Goal: Task Accomplishment & Management: Manage account settings

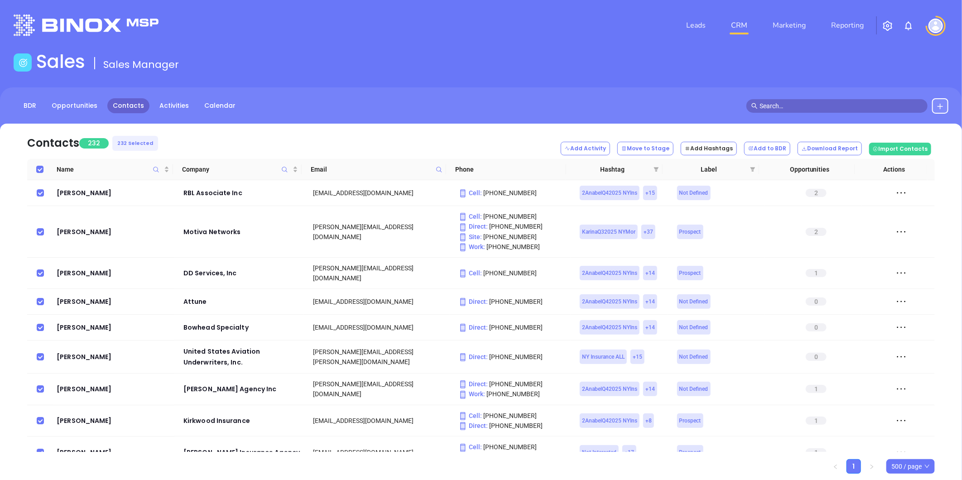
scroll to position [6842, 0]
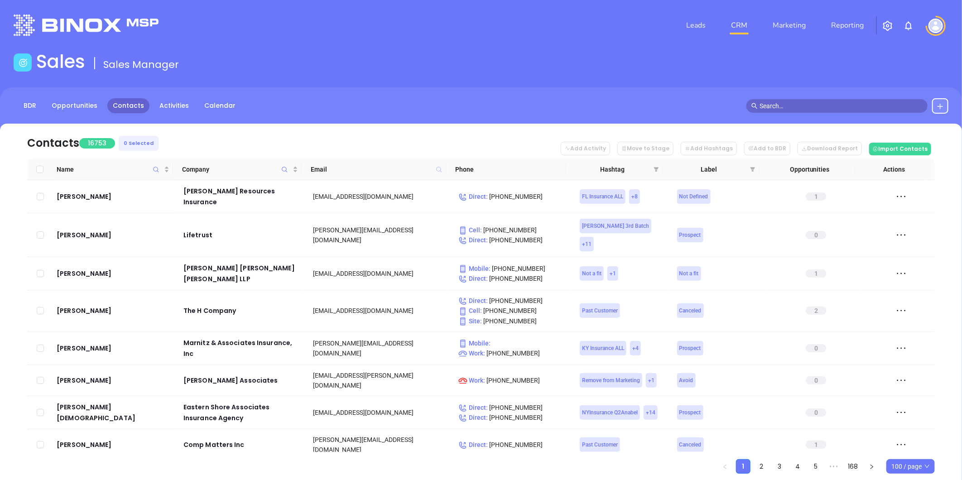
click at [436, 169] on icon at bounding box center [439, 169] width 7 height 7
paste input "deluciaanddezomba.com"
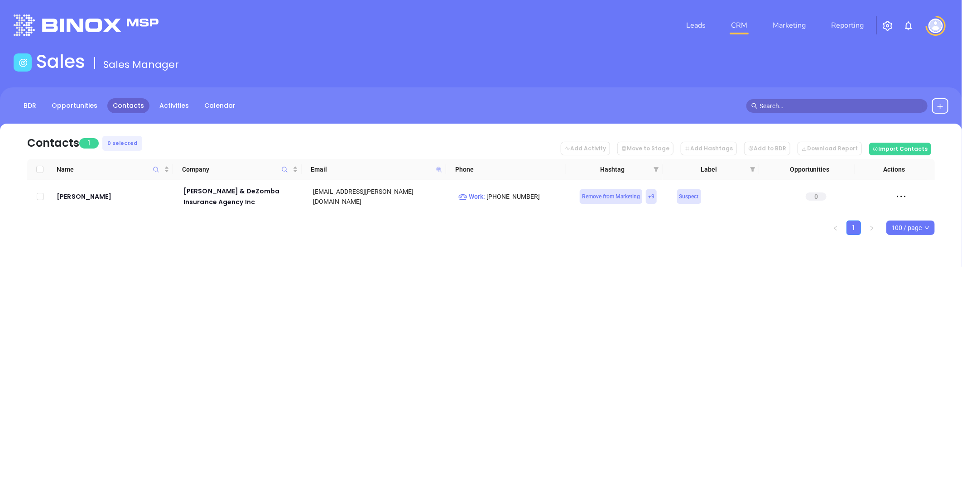
click at [438, 168] on icon at bounding box center [438, 169] width 5 height 5
paste input "morrisrisk"
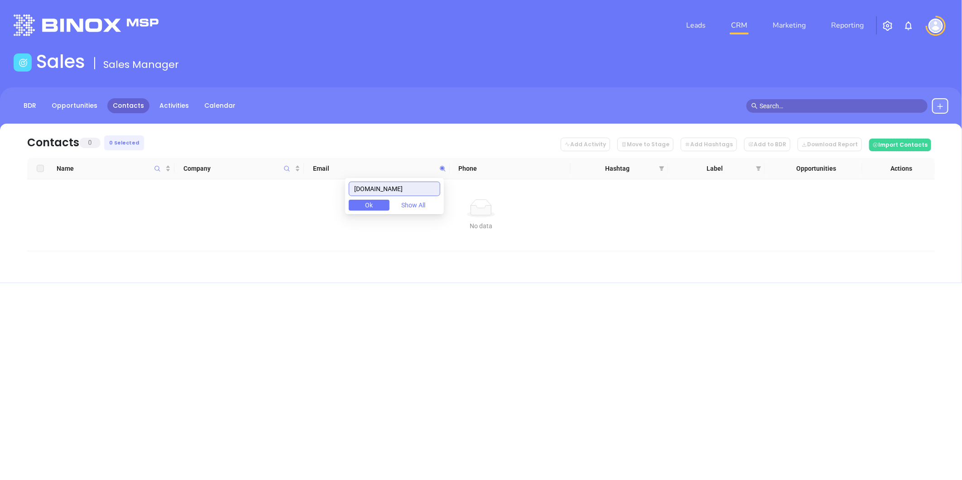
drag, startPoint x: 347, startPoint y: 183, endPoint x: 322, endPoint y: 176, distance: 26.5
click at [312, 181] on body "Leads CRM Marketing Reporting Financial Leads Leads Sales Sales Manager BDR Opp…" at bounding box center [481, 240] width 962 height 480
paste input "olsommerclarke"
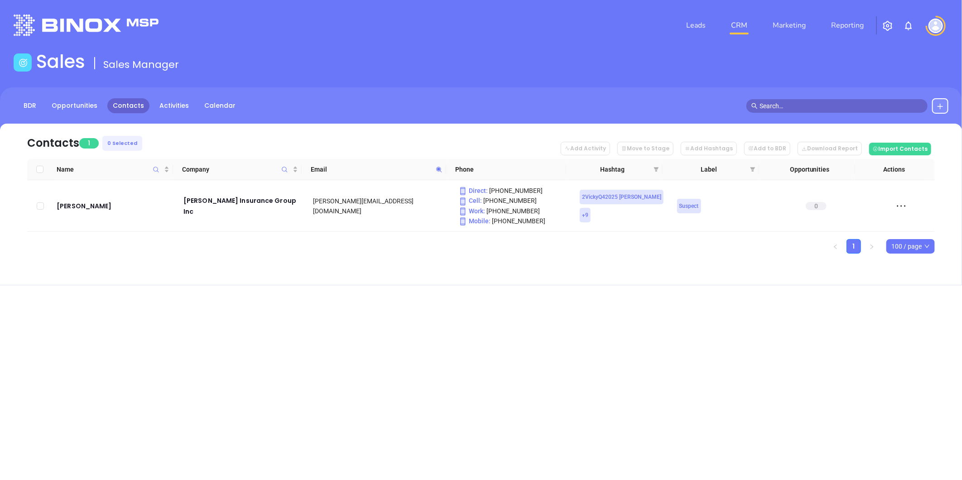
click at [436, 171] on icon at bounding box center [439, 169] width 7 height 7
paste input "millercornell"
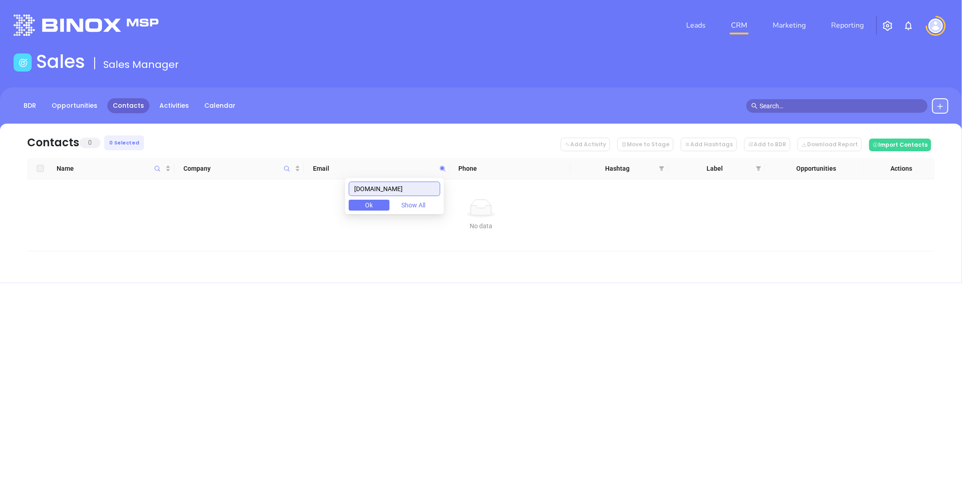
drag, startPoint x: 417, startPoint y: 187, endPoint x: 267, endPoint y: 189, distance: 150.4
click at [267, 189] on body "Leads CRM Marketing Reporting Financial Leads Leads Sales Sales Manager BDR Opp…" at bounding box center [481, 240] width 962 height 480
paste input "svinsservices"
type input "svinsservices.com"
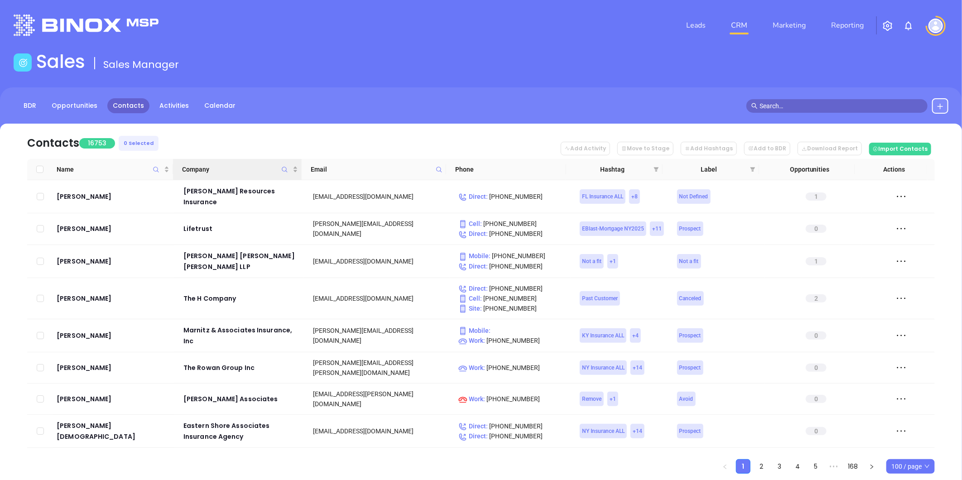
click at [284, 166] on icon "Company" at bounding box center [284, 169] width 7 height 7
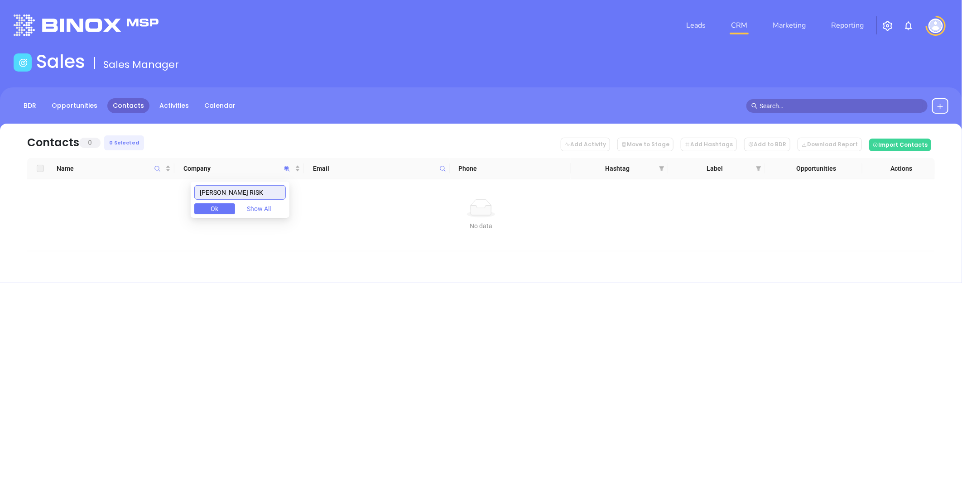
type input "MORRIS RISK"
drag, startPoint x: 187, startPoint y: 204, endPoint x: 161, endPoint y: 211, distance: 27.8
click at [166, 210] on body "Leads CRM Marketing Reporting Financial Leads Leads Sales Sales Manager BDR Opp…" at bounding box center [481, 240] width 962 height 480
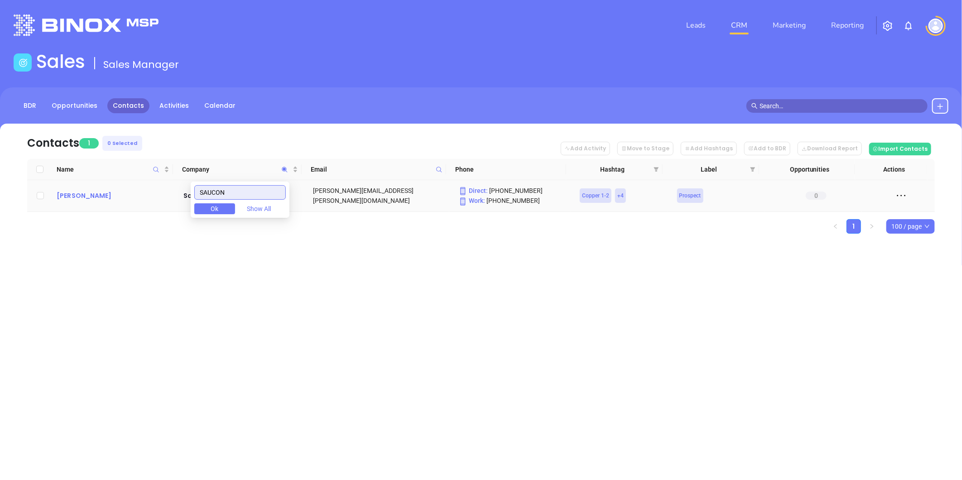
type input "SAUCON"
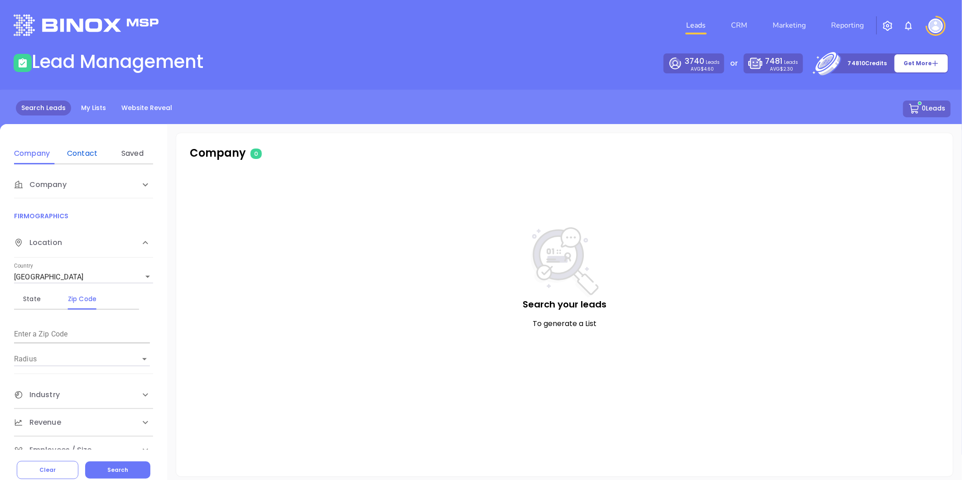
click at [89, 153] on div "Contact" at bounding box center [82, 153] width 36 height 11
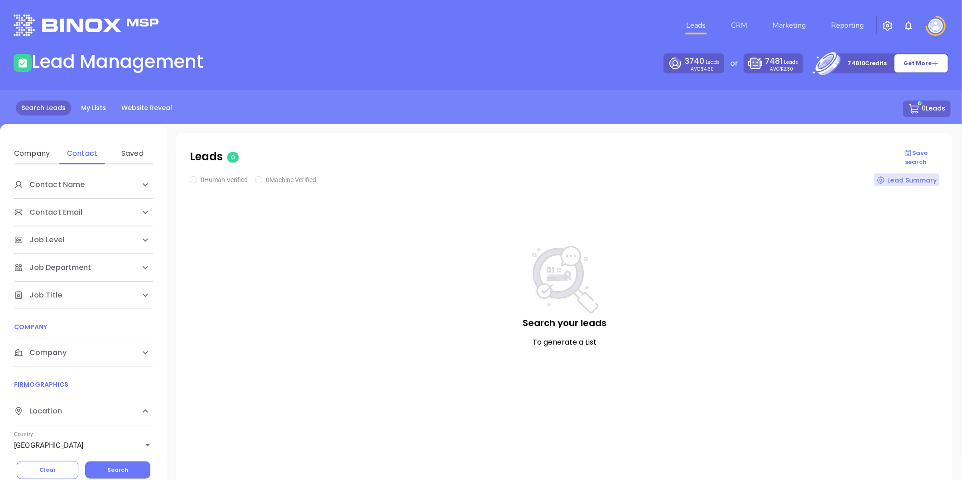
drag, startPoint x: 49, startPoint y: 355, endPoint x: 58, endPoint y: 359, distance: 9.2
click at [55, 358] on div "Company" at bounding box center [83, 352] width 139 height 27
drag, startPoint x: 80, startPoint y: 385, endPoint x: 85, endPoint y: 404, distance: 19.8
click at [80, 386] on div "Domain" at bounding box center [82, 387] width 36 height 11
click at [83, 417] on input "Enter a company name" at bounding box center [82, 421] width 136 height 14
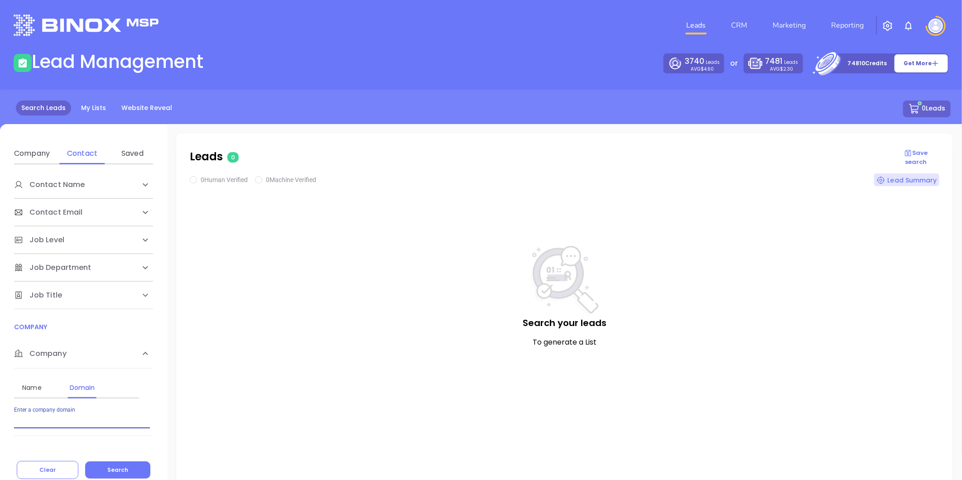
paste input "morrisrisk.com"
type input "morrisrisk.com"
click at [125, 464] on button "Search" at bounding box center [117, 469] width 65 height 17
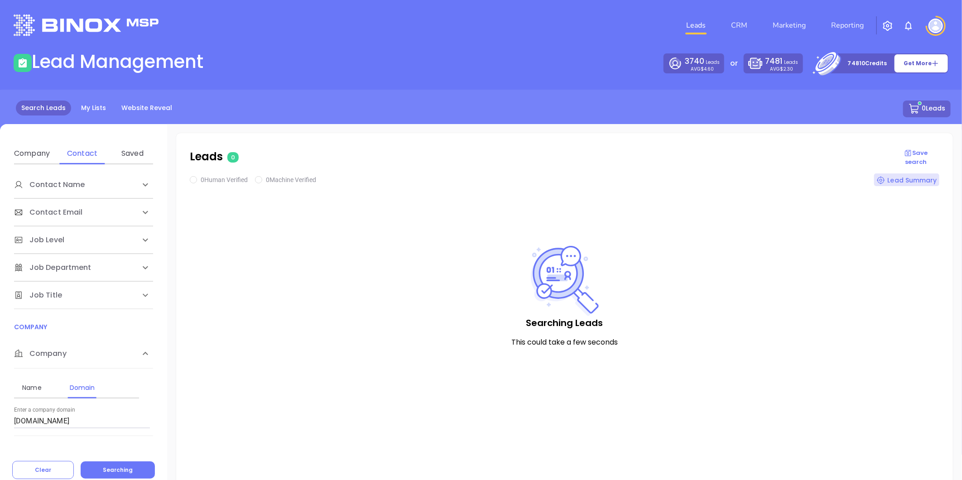
checkbox input "true"
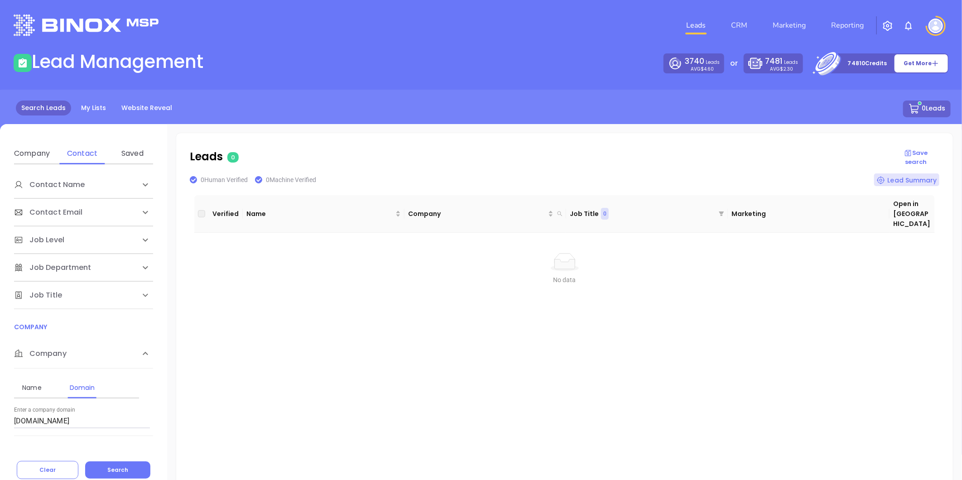
drag, startPoint x: 69, startPoint y: 420, endPoint x: -88, endPoint y: 415, distance: 157.2
click at [0, 415] on html "Leads CRM Marketing Reporting Financial Leads Leads Lead Management 3740 Leads …" at bounding box center [481, 240] width 962 height 480
paste input "illercornell"
type input "millercornell.com"
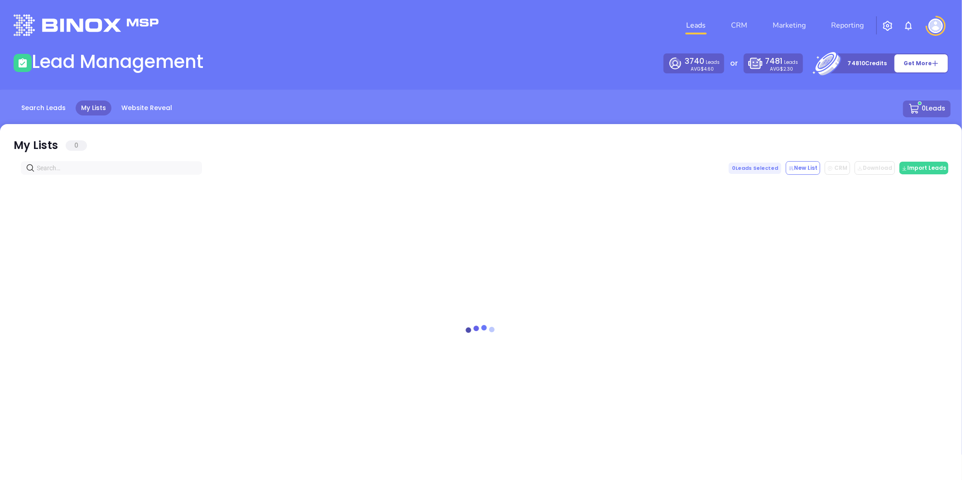
click at [79, 168] on input "text" at bounding box center [113, 168] width 153 height 10
paste input "deluciaanddezomba.com"
drag, startPoint x: 120, startPoint y: 164, endPoint x: -75, endPoint y: 165, distance: 194.3
click at [0, 165] on html "Leads CRM Marketing Reporting Financial Leads Leads Lead Management 3740 Leads …" at bounding box center [481, 240] width 962 height 480
paste input "morrisrisk"
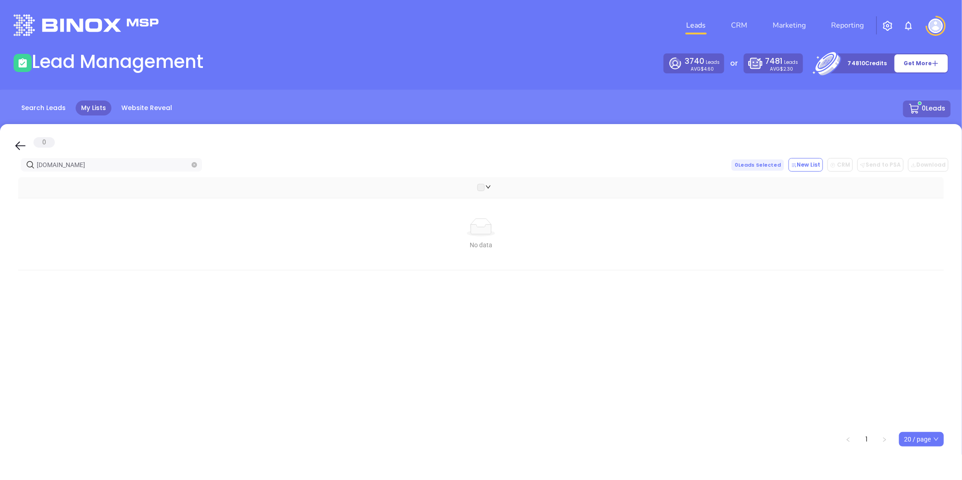
drag, startPoint x: 57, startPoint y: 166, endPoint x: 1, endPoint y: 163, distance: 55.7
click at [0, 163] on div "0 morrisrisk.com 0 Leads Selected New List CRM Send to PSA Download Download2 N…" at bounding box center [481, 305] width 962 height 362
paste input "olsommerclarke"
click at [0, 177] on html "Leads CRM Marketing Reporting Financial Leads Leads Lead Management 3740 Leads …" at bounding box center [481, 240] width 962 height 480
paste input "millercornell"
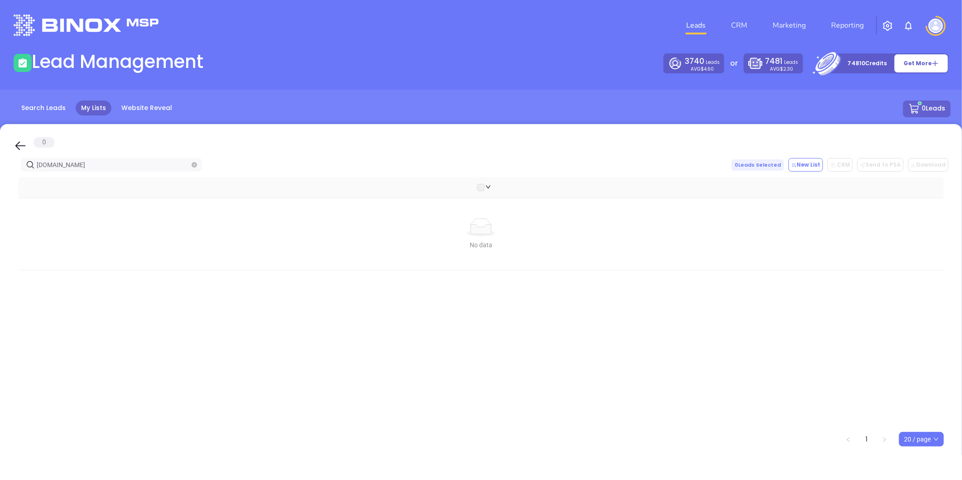
drag, startPoint x: 59, startPoint y: 165, endPoint x: -72, endPoint y: 167, distance: 130.4
click at [0, 167] on html "Leads CRM Marketing Reporting Financial Leads Leads Lead Management 3740 Leads …" at bounding box center [481, 240] width 962 height 480
paste input "svinsservices"
type input "svinsservices.com"
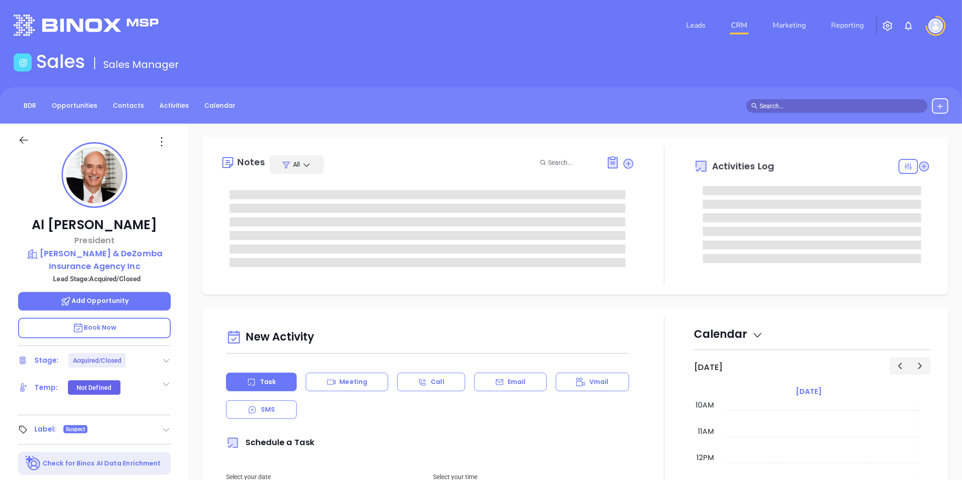
scroll to position [505, 0]
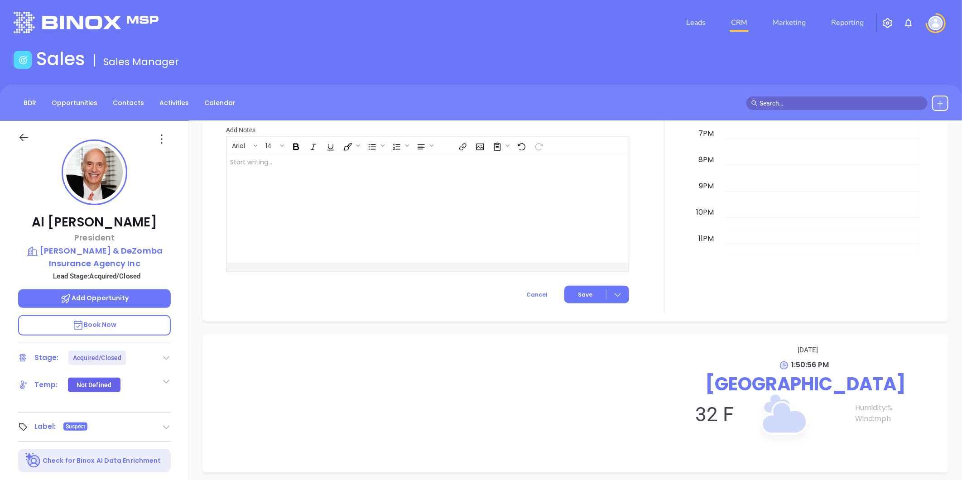
type input "[PERSON_NAME]"
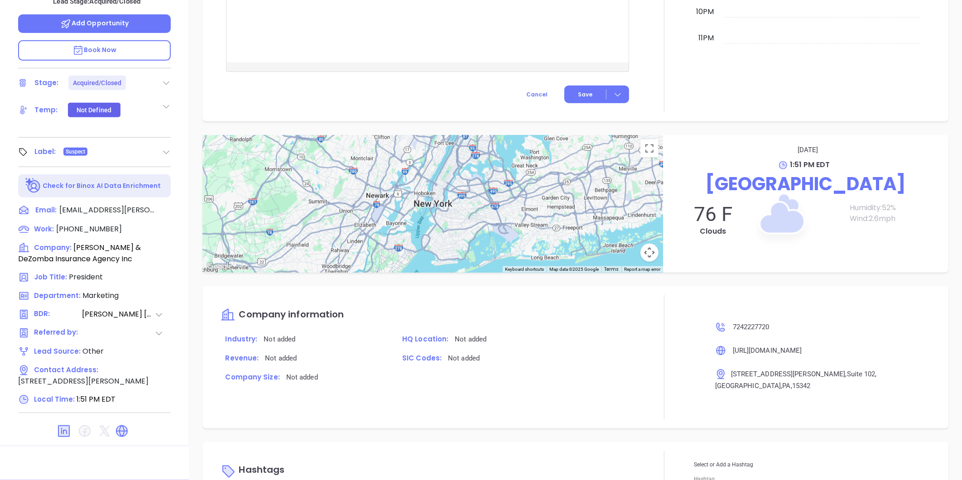
scroll to position [580, 0]
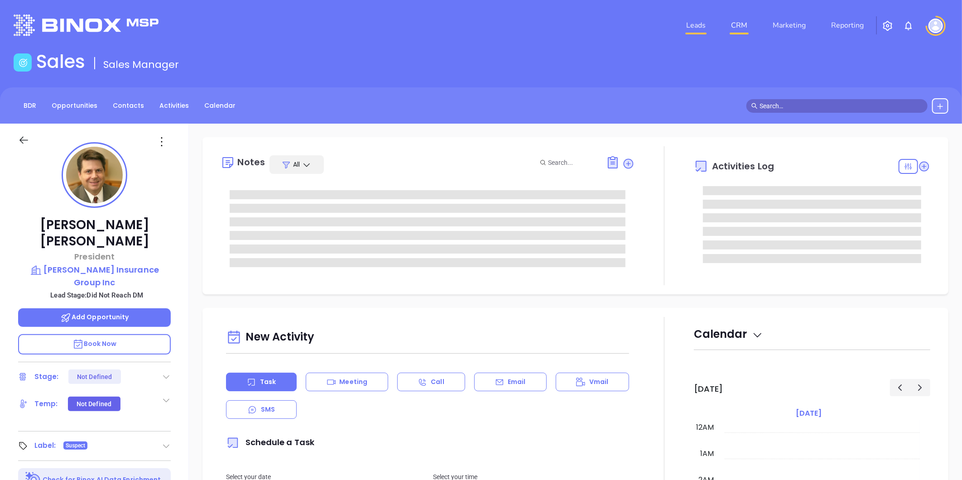
type input "[DATE]"
type input "[PERSON_NAME]"
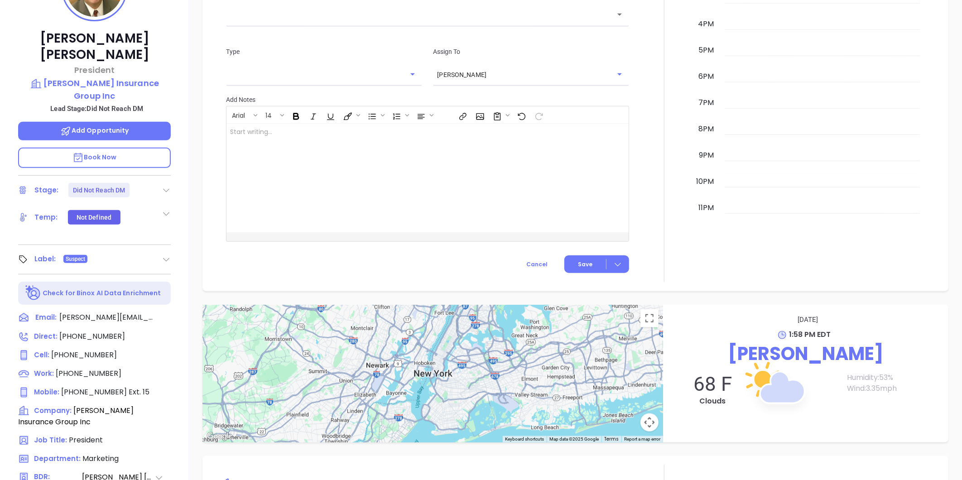
scroll to position [42, 0]
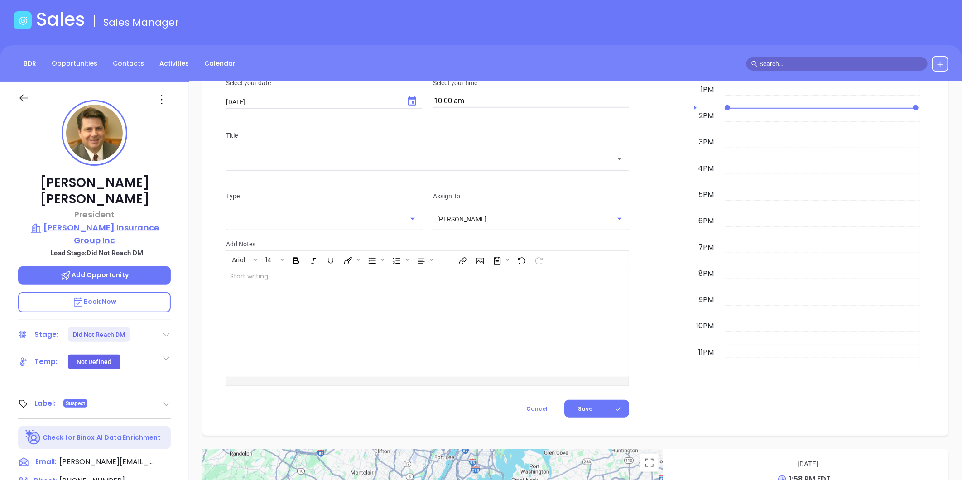
click at [134, 221] on p "[PERSON_NAME] Insurance Group Inc" at bounding box center [94, 233] width 153 height 25
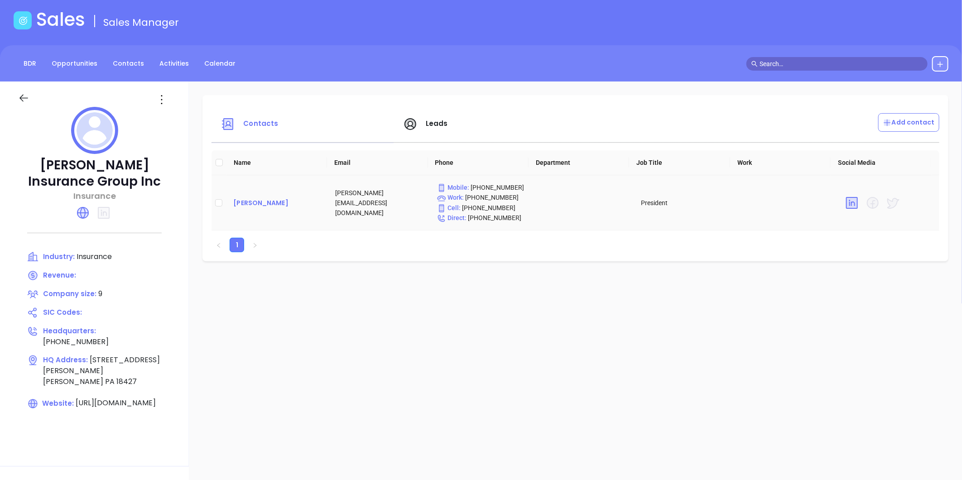
click at [253, 202] on div "[PERSON_NAME]" at bounding box center [276, 202] width 87 height 11
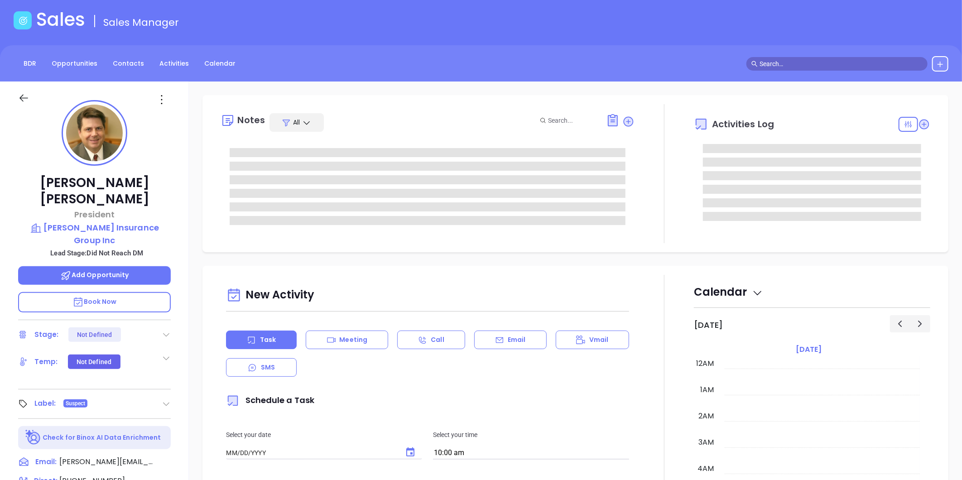
type input "[DATE]"
type input "[PERSON_NAME]"
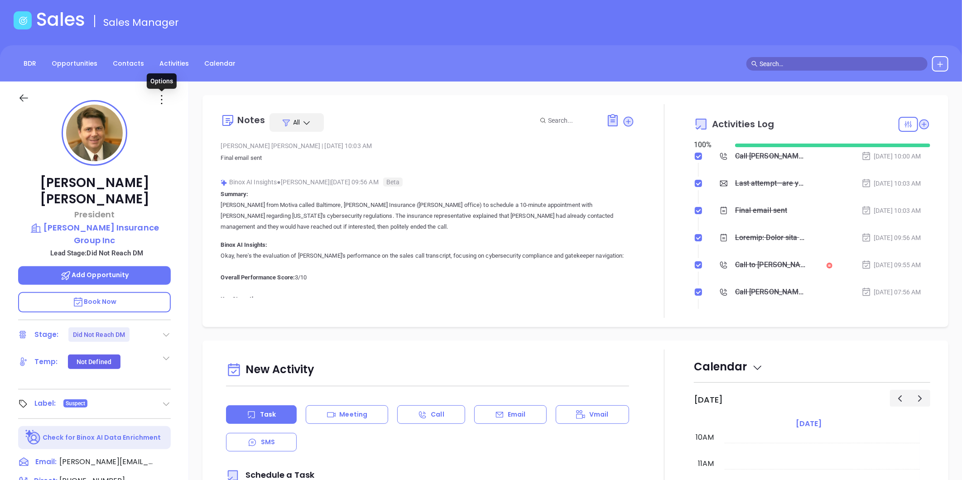
click at [159, 100] on icon at bounding box center [161, 99] width 14 height 14
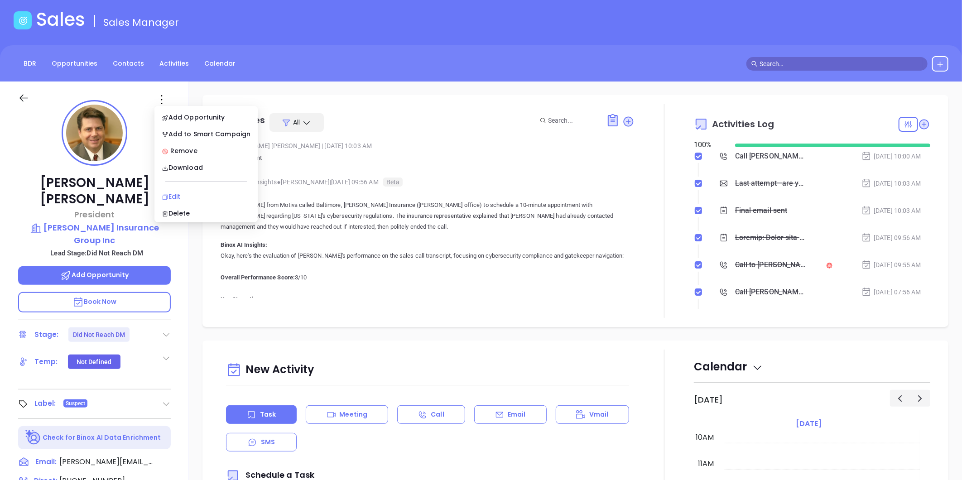
click at [168, 197] on div "Edit" at bounding box center [206, 197] width 89 height 10
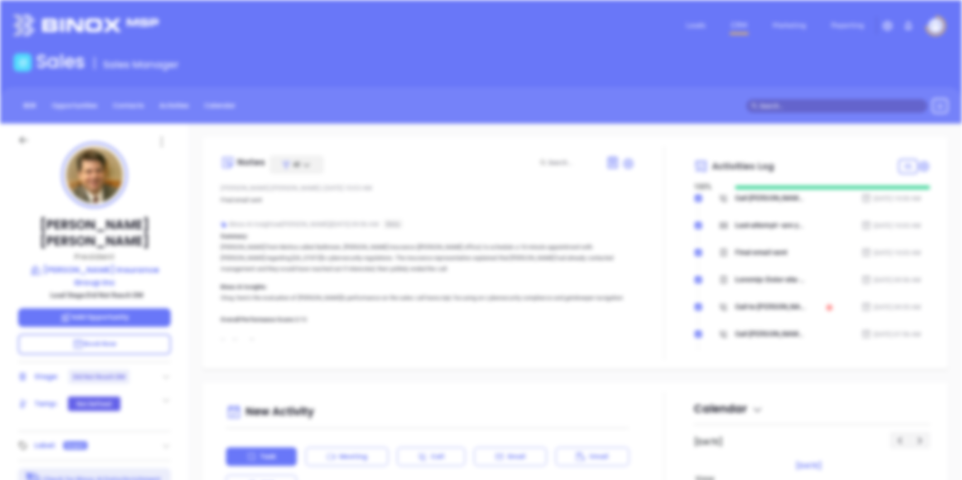
scroll to position [0, 0]
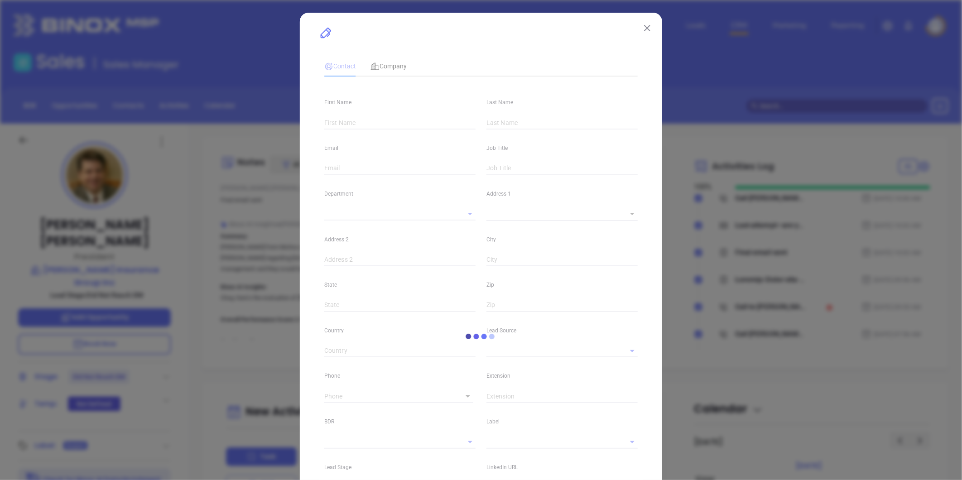
type input "Jeffrey H"
type input "Olsommer"
type input "JeffO@olsommerclarke.com"
type input "President"
type input "1"
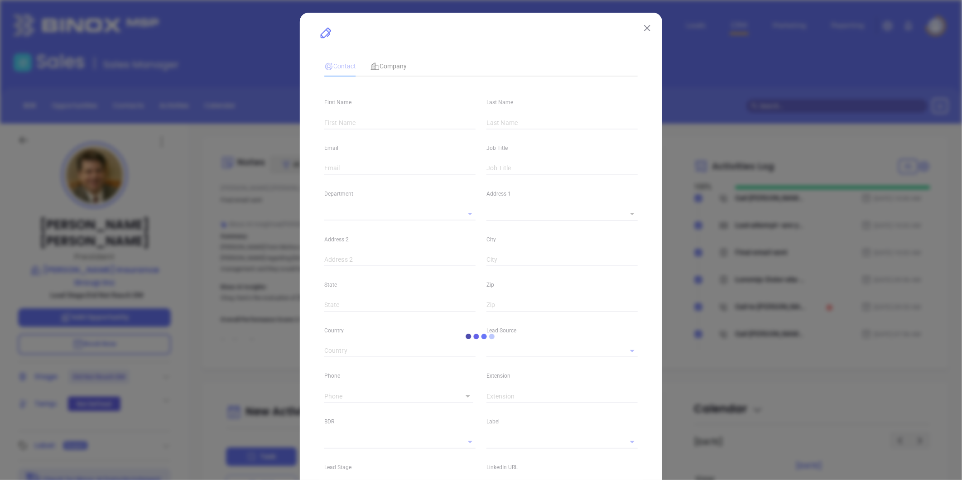
type input "www.linkedin.com/in/jeff-olsommer-cic-ab8b7a2"
type input "Marketing"
type input "Other"
type input "Vicky Mendoza"
type input "Did Not Reach DM"
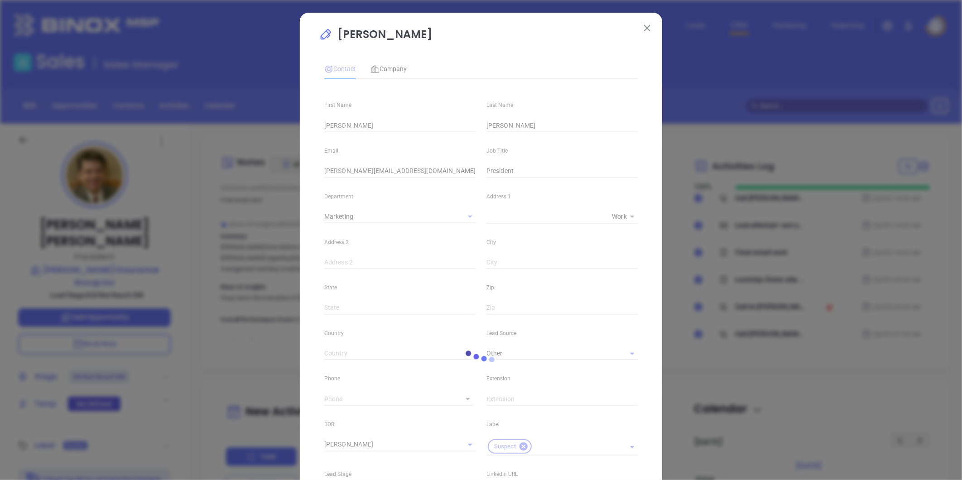
type input "(570) 664-0826"
type input "1"
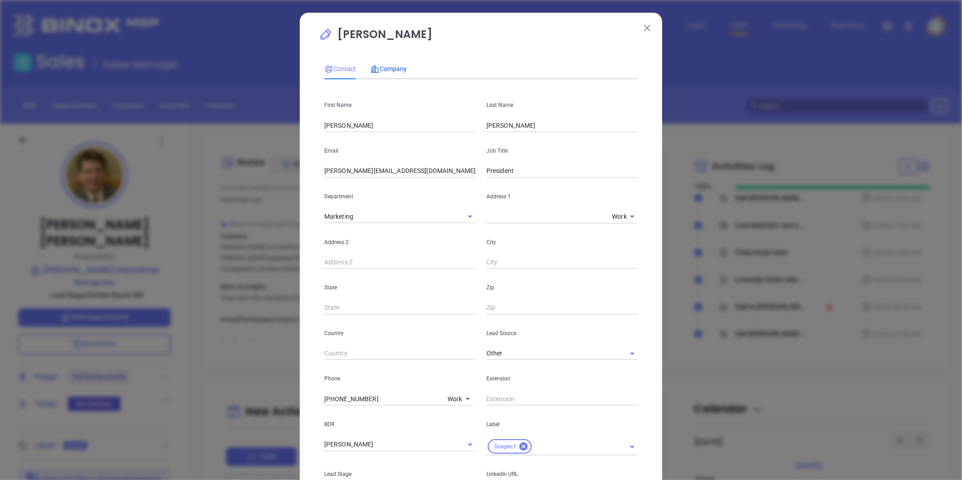
drag, startPoint x: 391, startPoint y: 69, endPoint x: 411, endPoint y: 80, distance: 22.7
click at [391, 69] on span "Company" at bounding box center [388, 68] width 36 height 7
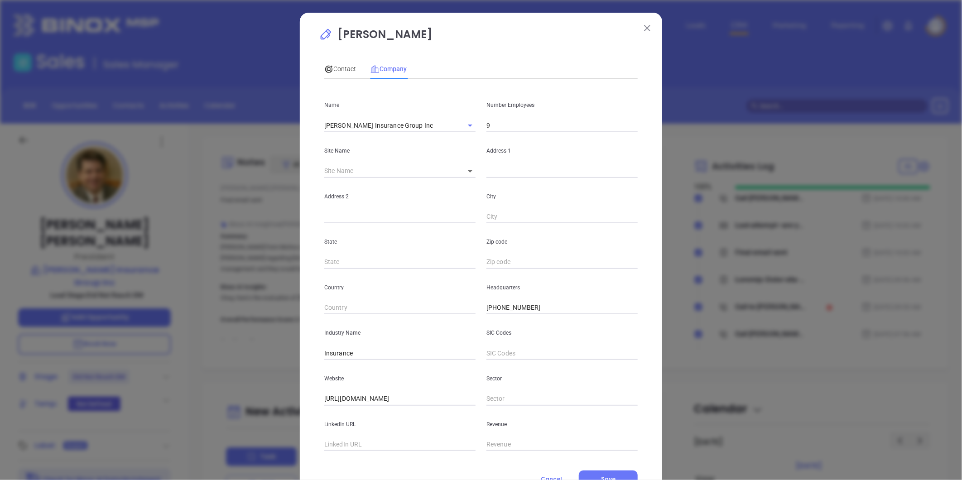
click at [340, 439] on input "text" at bounding box center [399, 445] width 151 height 14
paste input "https://www.linkedin.com/company/olsommer-clarke-insurance-group-inc./"
type input "https://www.linkedin.com/company/olsommer-clarke-insurance-group-inc./"
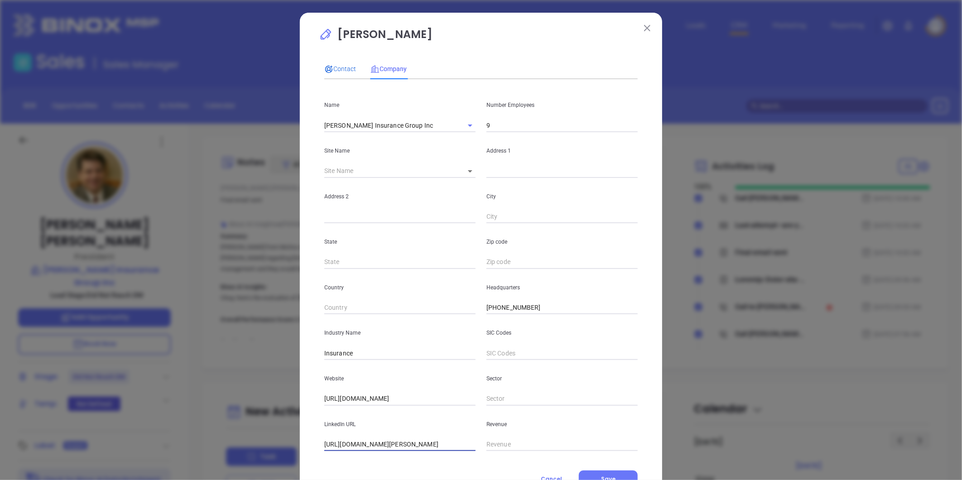
click at [344, 70] on span "Contact" at bounding box center [340, 68] width 32 height 7
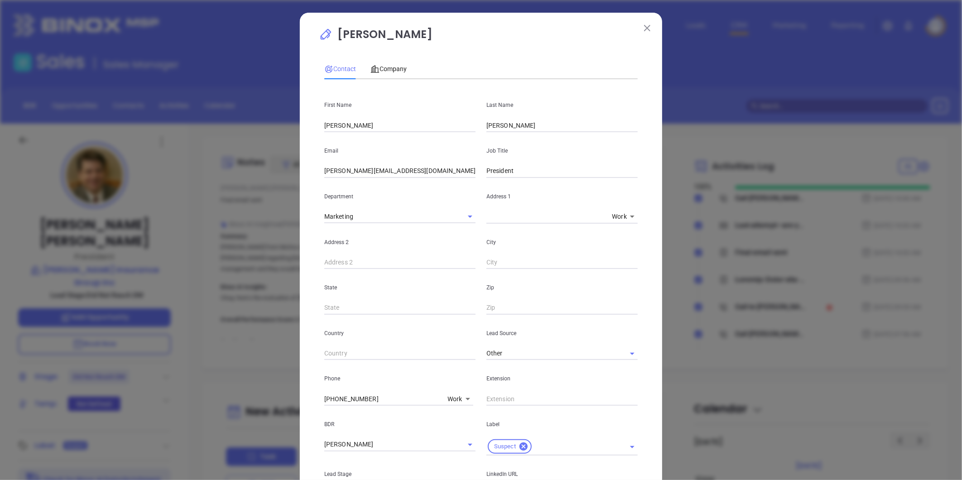
scroll to position [219, 0]
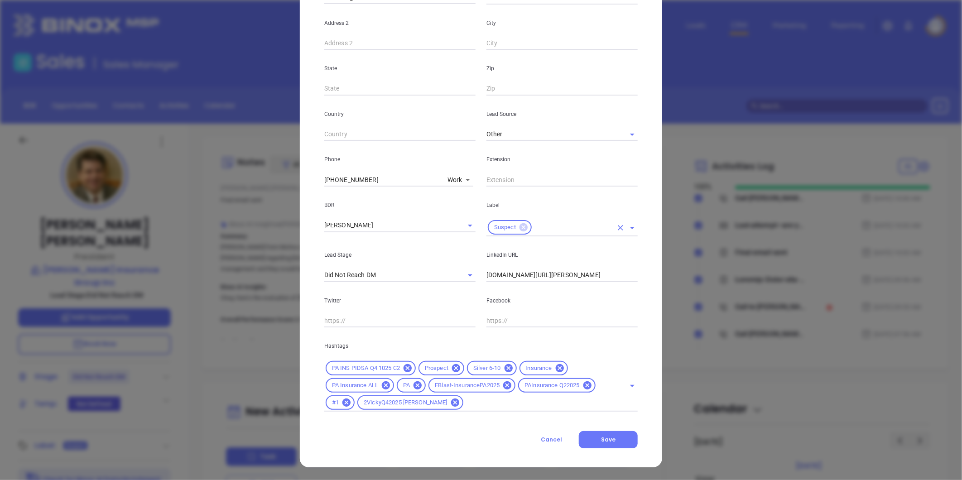
click at [523, 226] on icon at bounding box center [523, 227] width 8 height 8
click at [519, 228] on input "text" at bounding box center [549, 229] width 126 height 13
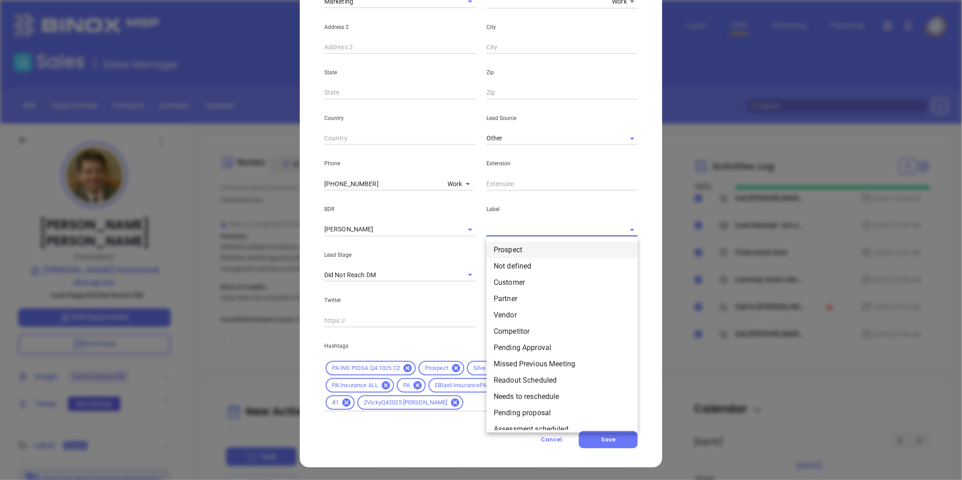
click at [522, 247] on li "Prospect" at bounding box center [561, 250] width 151 height 16
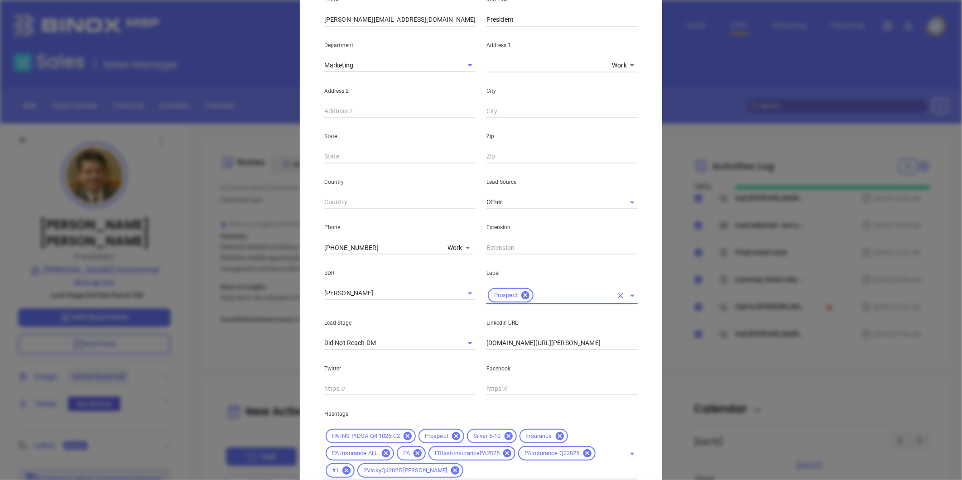
scroll to position [14, 0]
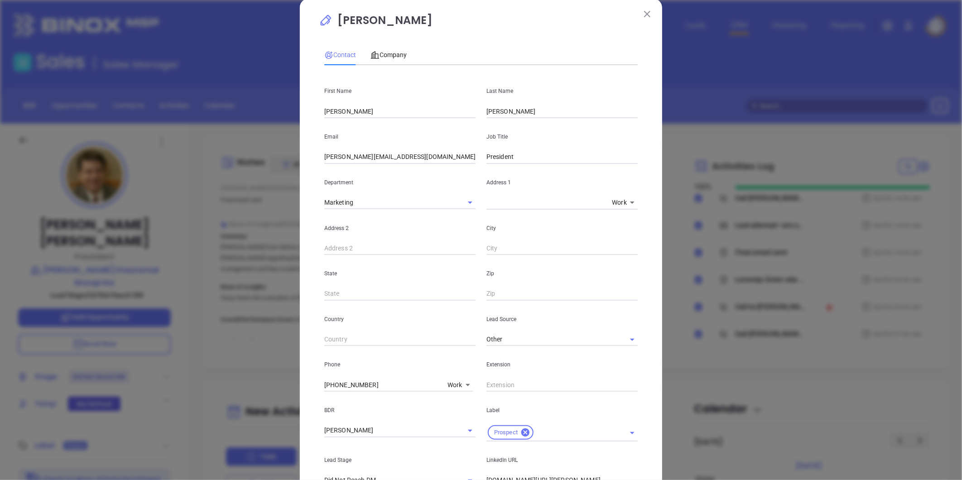
drag, startPoint x: 370, startPoint y: 383, endPoint x: 240, endPoint y: 392, distance: 130.7
click at [237, 390] on div "Jeffrey H Olsommer Contact Company First Name Jeffrey H Last Name Olsommer Emai…" at bounding box center [481, 240] width 962 height 480
type input "( ) -"
click at [451, 388] on body "Leads CRM Marketing Reporting Financial Leads Leads Sales Sales Manager BDR Opp…" at bounding box center [481, 240] width 962 height 480
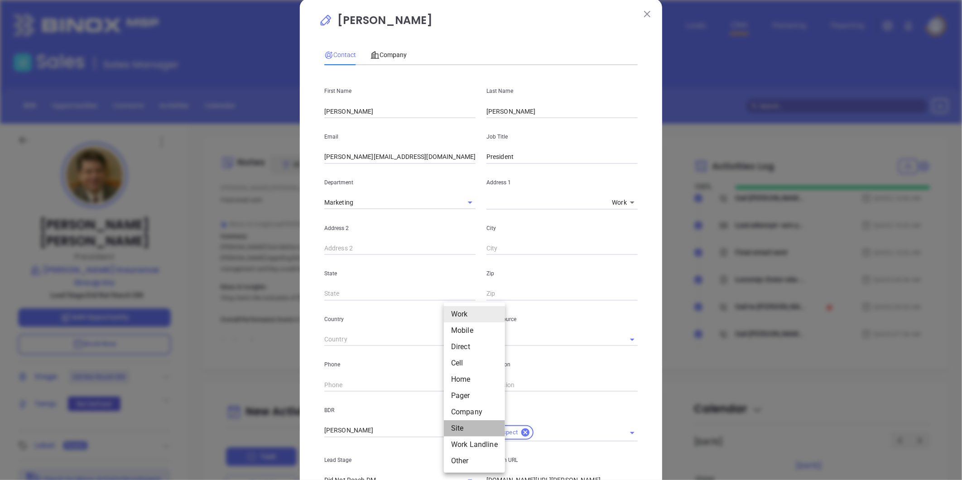
click at [457, 426] on li "Site" at bounding box center [474, 428] width 61 height 16
type input "11"
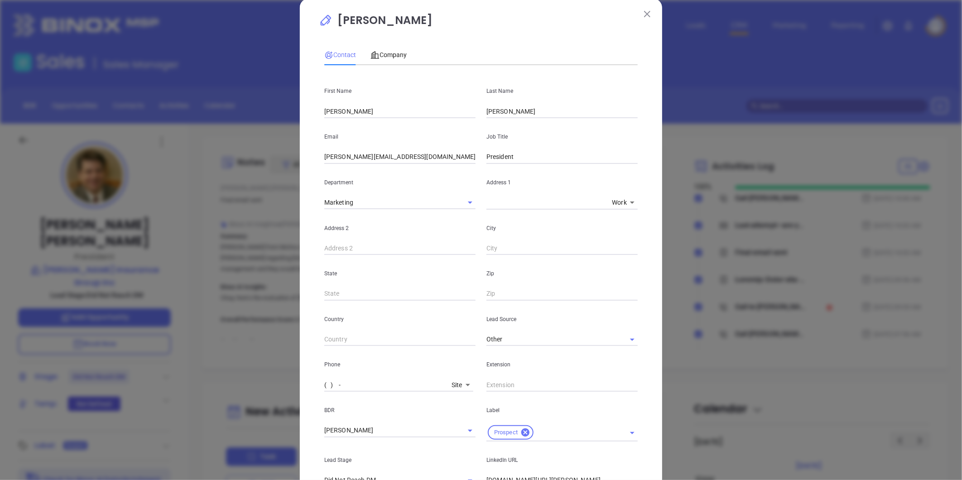
click at [373, 383] on input "( ) -" at bounding box center [386, 385] width 124 height 14
paste input "570) 664-0826"
click at [453, 382] on body "Leads CRM Marketing Reporting Financial Leads Leads Sales Sales Manager BDR Opp…" at bounding box center [481, 240] width 962 height 480
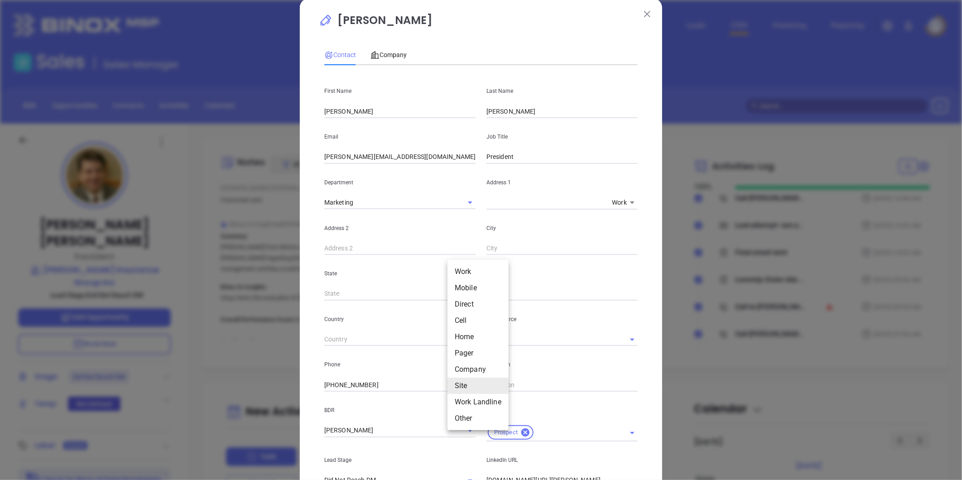
click at [467, 301] on li "Direct" at bounding box center [477, 304] width 61 height 16
type input "(570) 429-3153"
type input "3"
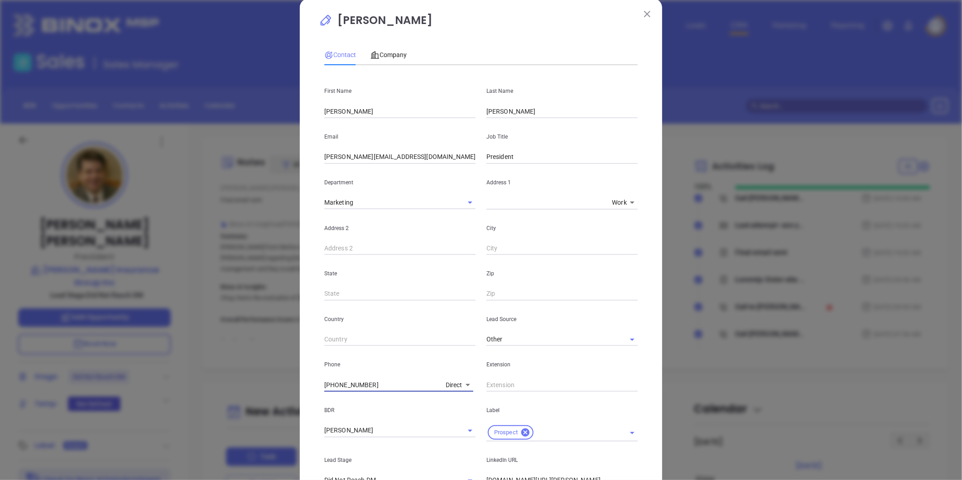
drag, startPoint x: 395, startPoint y: 389, endPoint x: 281, endPoint y: 394, distance: 114.3
click at [281, 394] on div "Jeffrey H Olsommer Contact Company First Name Jeffrey H Last Name Olsommer Emai…" at bounding box center [481, 240] width 962 height 480
type input "(570) 955-3370"
click at [503, 387] on input "text" at bounding box center [561, 385] width 151 height 14
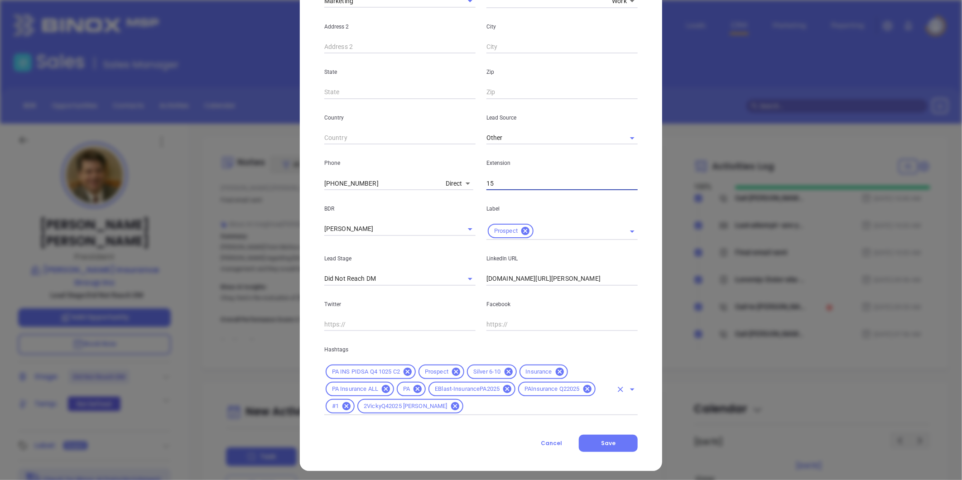
scroll to position [219, 0]
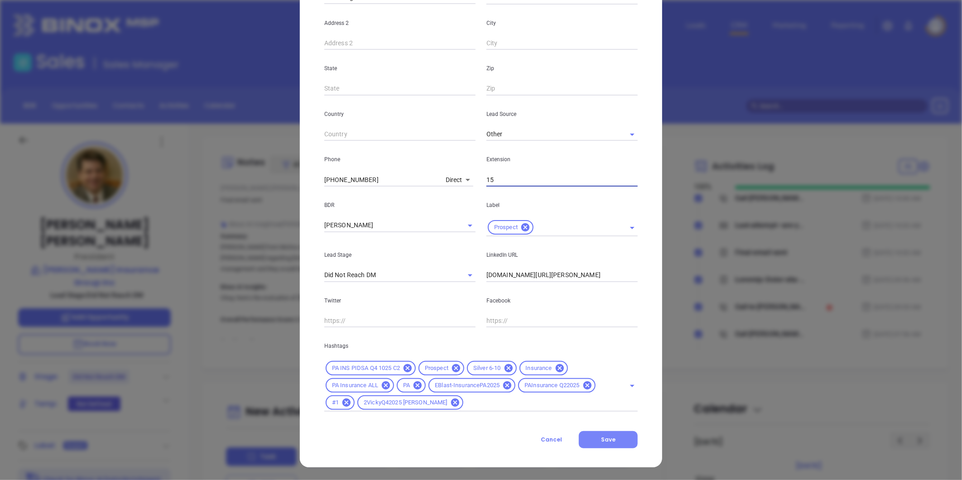
type input "15"
click at [605, 441] on span "Save" at bounding box center [608, 440] width 14 height 8
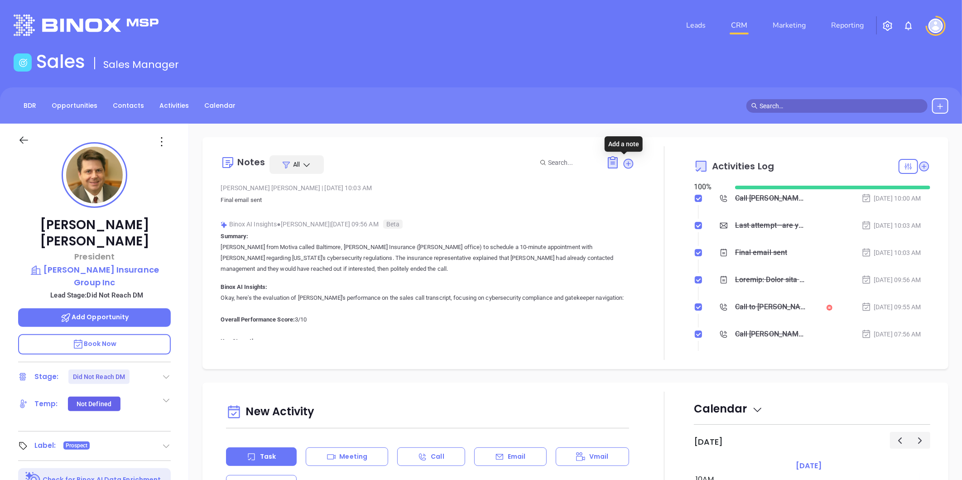
click at [622, 159] on icon at bounding box center [628, 164] width 12 height 12
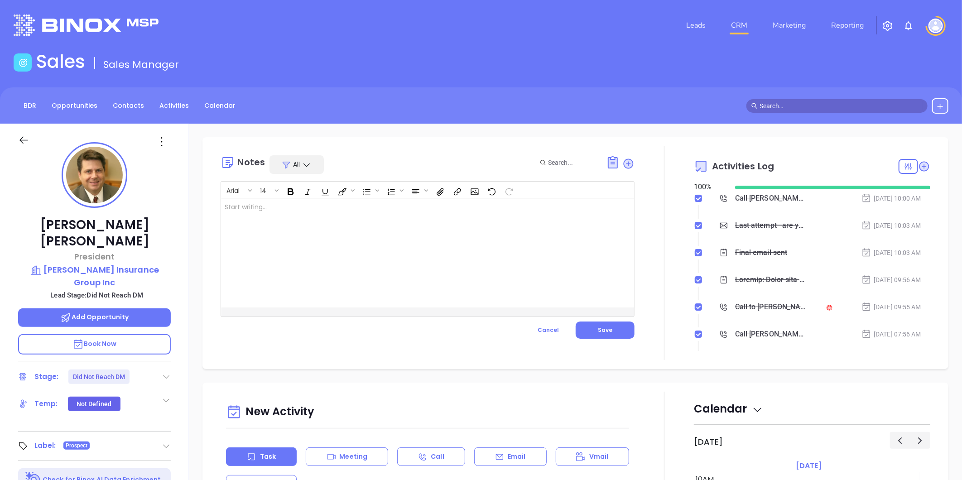
click at [254, 206] on div at bounding box center [413, 253] width 384 height 109
click at [226, 210] on span "Direct:" at bounding box center [236, 208] width 23 height 8
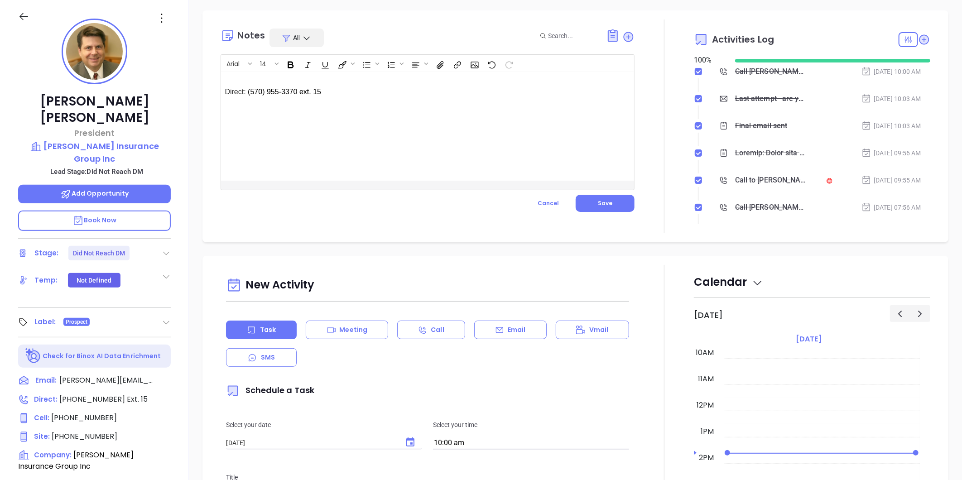
scroll to position [0, 0]
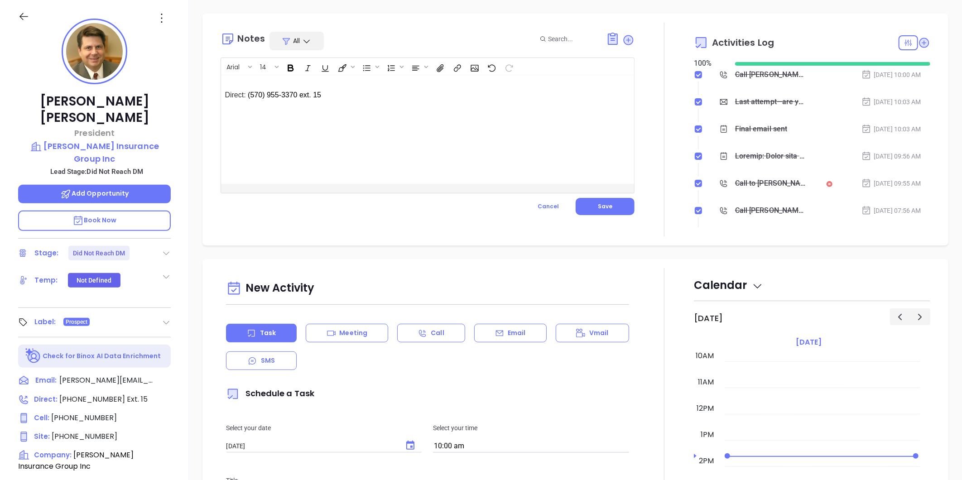
click at [232, 82] on p "Direct: (570) 955-3370 ext. 15 ﻿ ﻿" at bounding box center [413, 90] width 377 height 22
click at [603, 212] on button "Save" at bounding box center [605, 206] width 59 height 17
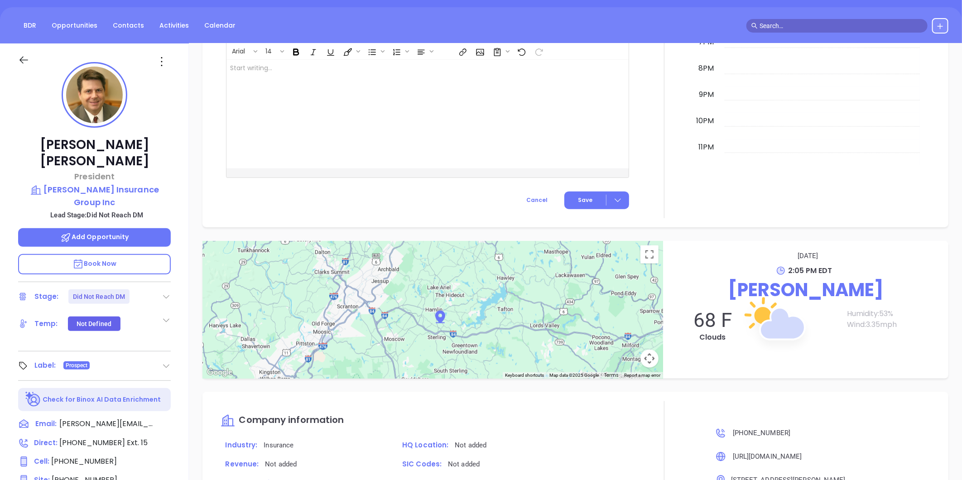
scroll to position [26, 0]
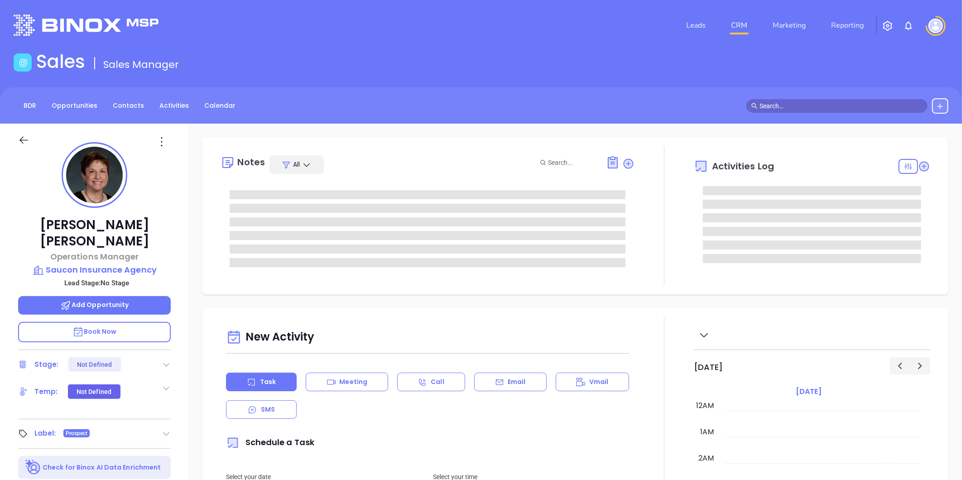
type input "[DATE]"
type input "[PERSON_NAME]"
